Goal: Check status: Check status

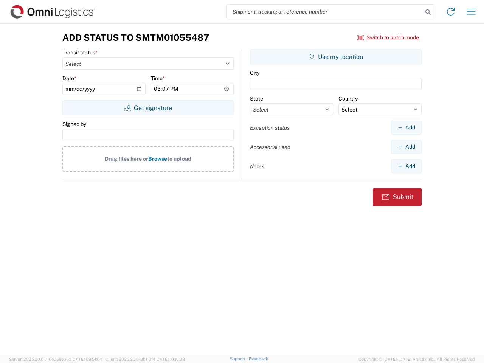
click at [325, 12] on input "search" at bounding box center [325, 12] width 196 height 14
click at [428, 12] on icon at bounding box center [428, 12] width 11 height 11
click at [451, 12] on icon at bounding box center [451, 12] width 12 height 12
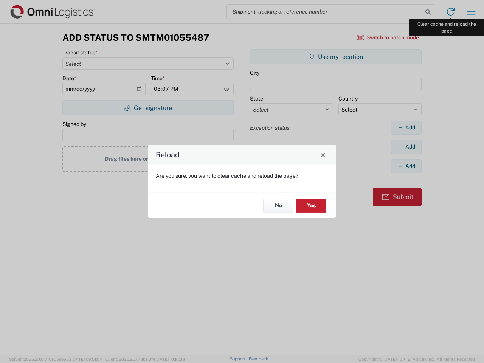
click at [471, 12] on div "Reload Are you sure, you want to clear cache and reload the page? No Yes" at bounding box center [242, 181] width 484 height 363
click at [388, 37] on div "Reload Are you sure, you want to clear cache and reload the page? No Yes" at bounding box center [242, 181] width 484 height 363
click at [148, 108] on div "Reload Are you sure, you want to clear cache and reload the page? No Yes" at bounding box center [242, 181] width 484 height 363
click at [336, 57] on div "Reload Are you sure, you want to clear cache and reload the page? No Yes" at bounding box center [242, 181] width 484 height 363
click at [406, 127] on div "Reload Are you sure, you want to clear cache and reload the page? No Yes" at bounding box center [242, 181] width 484 height 363
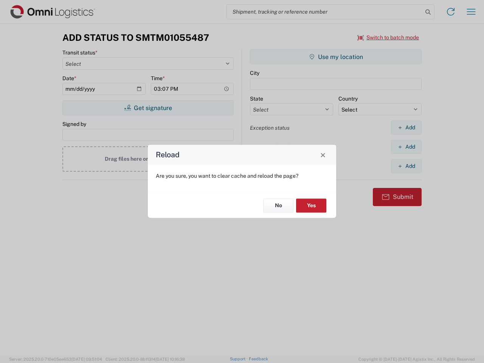
click at [406, 147] on div "Reload Are you sure, you want to clear cache and reload the page? No Yes" at bounding box center [242, 181] width 484 height 363
click at [406, 166] on div "Reload Are you sure, you want to clear cache and reload the page? No Yes" at bounding box center [242, 181] width 484 height 363
